Goal: Find specific page/section: Find specific page/section

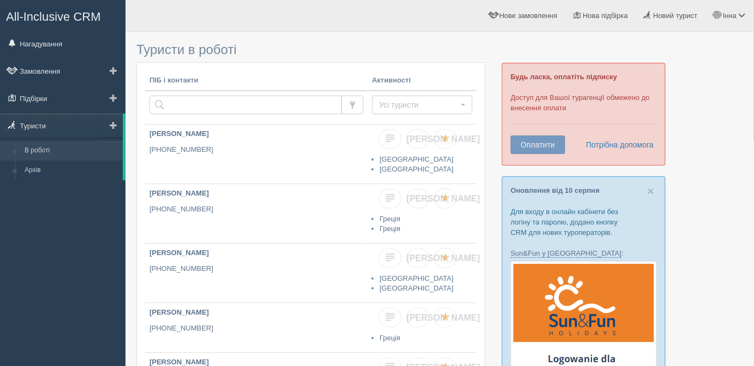
click at [114, 123] on span at bounding box center [114, 125] width 8 height 8
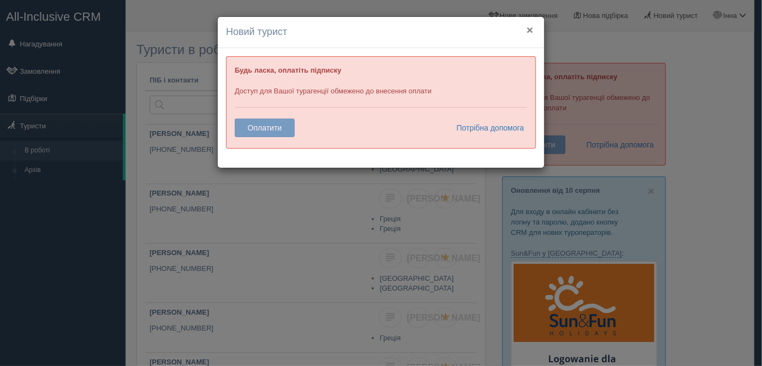
click at [531, 29] on button "×" at bounding box center [530, 29] width 7 height 11
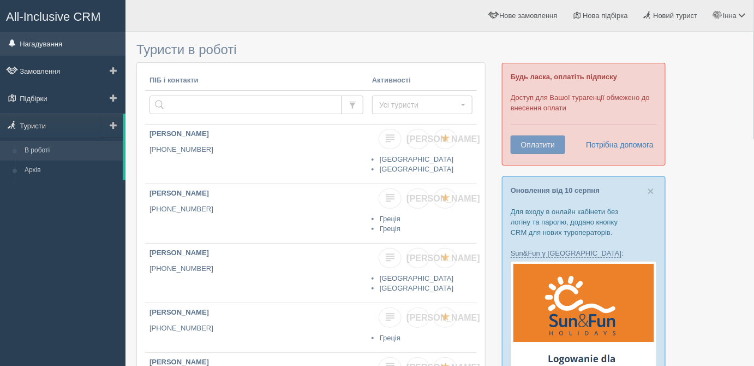
click at [56, 35] on link "Нагадування" at bounding box center [63, 44] width 126 height 24
